Goal: Navigation & Orientation: Find specific page/section

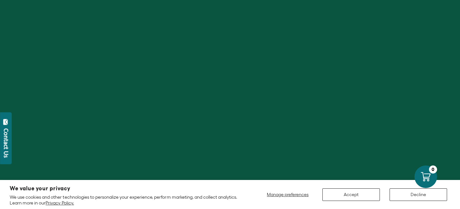
scroll to position [138, 0]
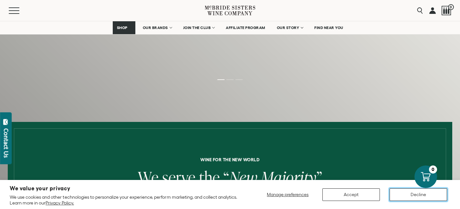
click at [423, 194] on button "Decline" at bounding box center [418, 195] width 57 height 13
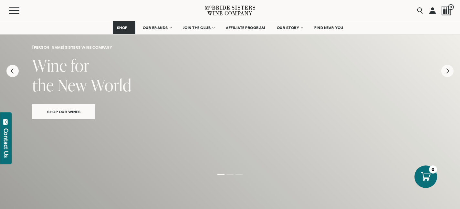
scroll to position [42, 0]
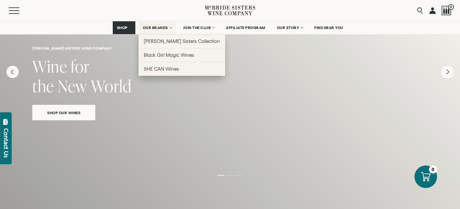
click at [160, 33] on link "OUR BRANDS" at bounding box center [157, 27] width 37 height 13
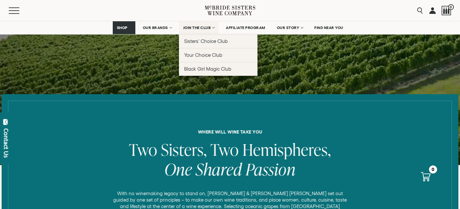
scroll to position [196, 0]
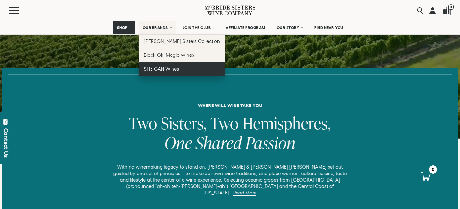
click at [164, 69] on span "SHE CAN Wines" at bounding box center [161, 68] width 35 height 5
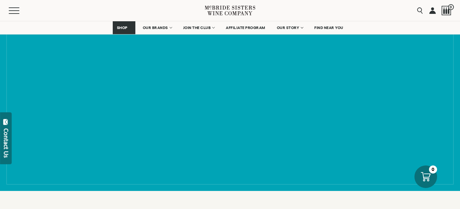
scroll to position [289, 0]
